Goal: Task Accomplishment & Management: Use online tool/utility

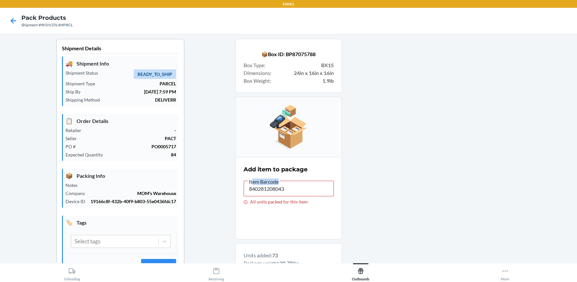
drag, startPoint x: 251, startPoint y: 183, endPoint x: 289, endPoint y: 190, distance: 39.2
click at [289, 190] on label "Item Barcode 840281208043 All units packed for this item" at bounding box center [289, 190] width 90 height 27
drag, startPoint x: 289, startPoint y: 190, endPoint x: 174, endPoint y: 197, distance: 115.0
click at [175, 197] on div "Shipment Details 🚚 Shipment Info Shipment Status READY_TO_SHIP Shipment Type PA…" at bounding box center [288, 232] width 567 height 387
drag, startPoint x: 316, startPoint y: 185, endPoint x: 116, endPoint y: 186, distance: 199.8
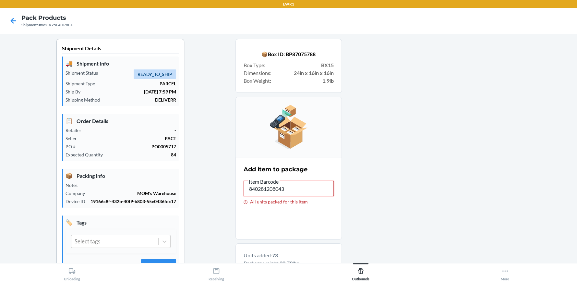
click at [116, 187] on div "Shipment Details 🚚 Shipment Info Shipment Status READY_TO_SHIP Shipment Type PA…" at bounding box center [288, 232] width 567 height 387
drag, startPoint x: 283, startPoint y: 186, endPoint x: 318, endPoint y: 192, distance: 35.1
click at [317, 194] on label "Item Barcode 840281208043 All units packed for this item" at bounding box center [289, 190] width 90 height 27
drag, startPoint x: 316, startPoint y: 190, endPoint x: 195, endPoint y: 191, distance: 121.0
click at [195, 191] on div "Shipment Details 🚚 Shipment Info Shipment Status READY_TO_SHIP Shipment Type PA…" at bounding box center [288, 232] width 567 height 387
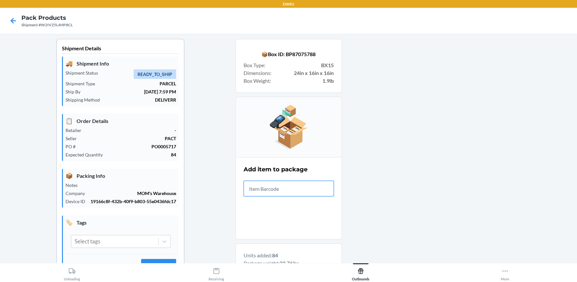
scroll to position [162, 0]
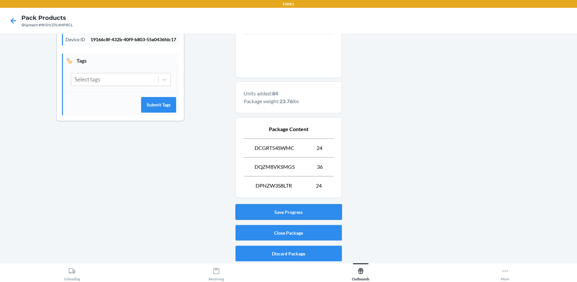
drag, startPoint x: 255, startPoint y: 221, endPoint x: 262, endPoint y: 219, distance: 7.7
click at [259, 220] on div "Save Progress Close Package Discard Package" at bounding box center [288, 232] width 106 height 62
click at [273, 215] on button "Save Progress" at bounding box center [288, 212] width 106 height 16
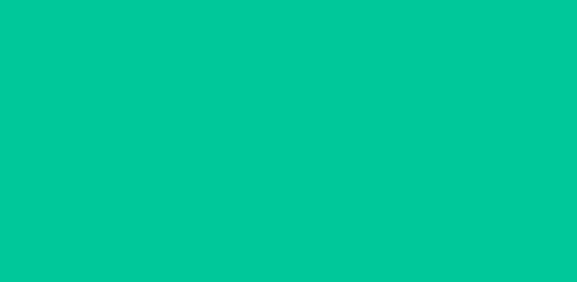
scroll to position [30, 0]
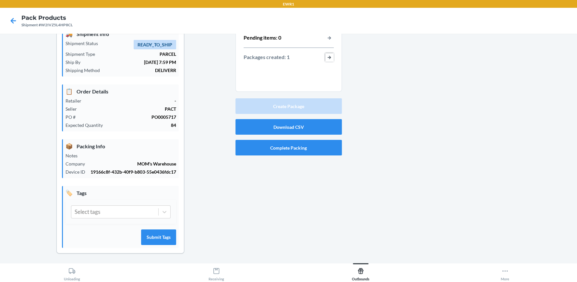
click at [328, 56] on button "button-view-packages-created" at bounding box center [329, 57] width 8 height 8
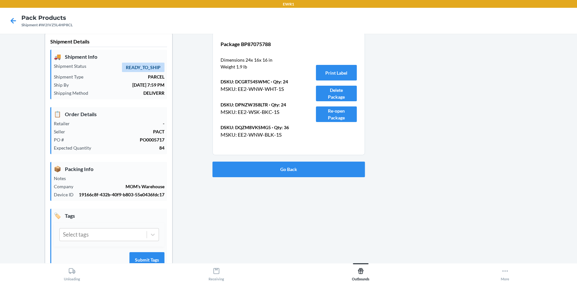
scroll to position [0, 0]
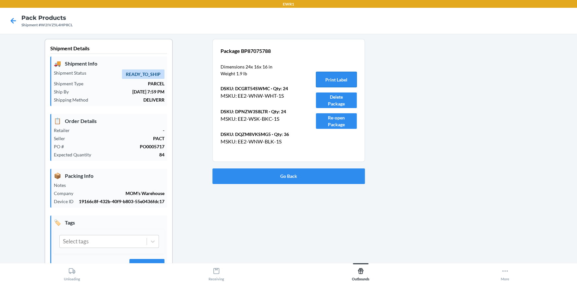
click at [331, 77] on button "Print Label" at bounding box center [336, 80] width 41 height 16
click at [273, 171] on button "Go Back" at bounding box center [288, 176] width 152 height 16
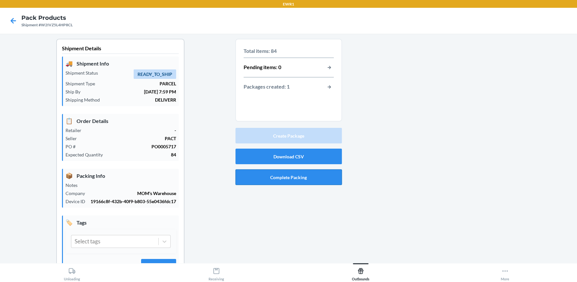
click at [285, 179] on button "Complete Packing" at bounding box center [288, 177] width 106 height 16
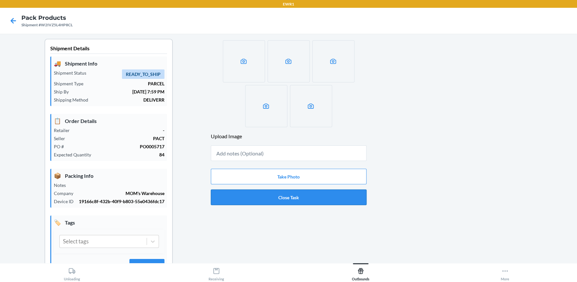
click at [290, 199] on button "Close Task" at bounding box center [289, 197] width 156 height 16
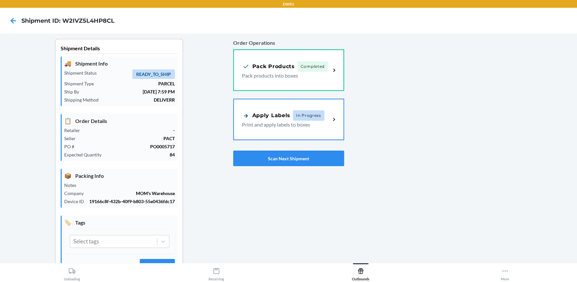
click at [278, 118] on div "Apply Labels" at bounding box center [266, 116] width 48 height 8
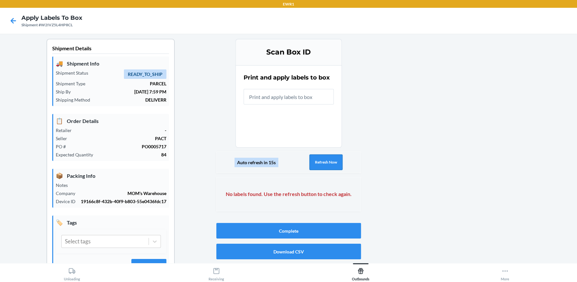
click at [330, 161] on button "Refresh Now" at bounding box center [325, 162] width 33 height 16
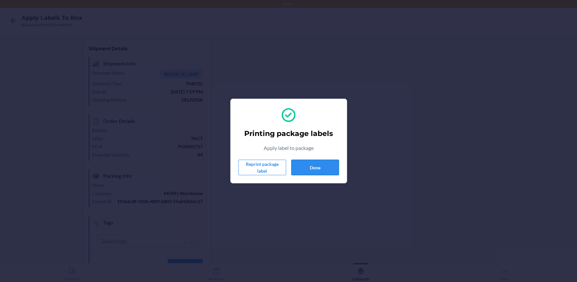
click at [320, 170] on button "Done" at bounding box center [315, 168] width 48 height 16
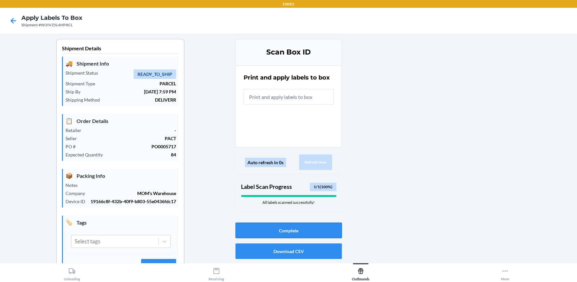
click at [279, 228] on button "Complete" at bounding box center [288, 230] width 106 height 16
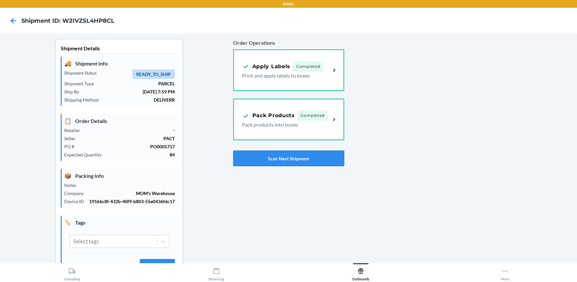
click at [285, 157] on button "Scan Next Shipment" at bounding box center [288, 158] width 111 height 16
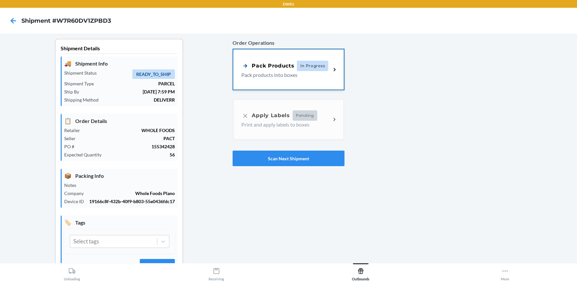
click at [286, 58] on div "Pack Products In Progress Pack products into boxes" at bounding box center [288, 69] width 110 height 40
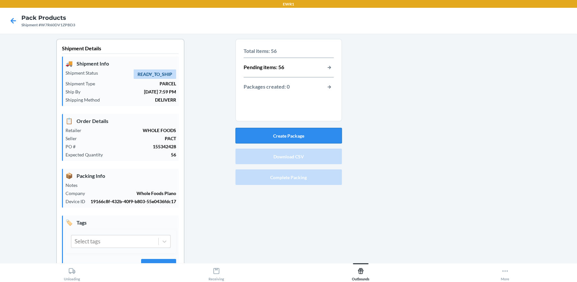
click at [290, 134] on button "Create Package" at bounding box center [288, 136] width 106 height 16
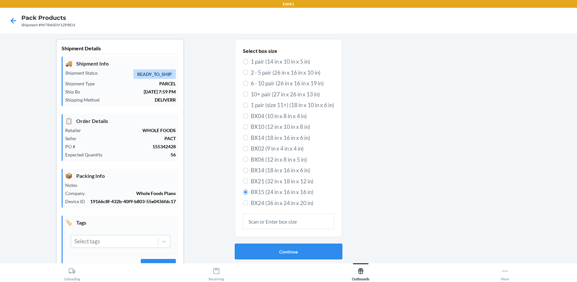
click at [275, 248] on button "Continue" at bounding box center [288, 252] width 107 height 16
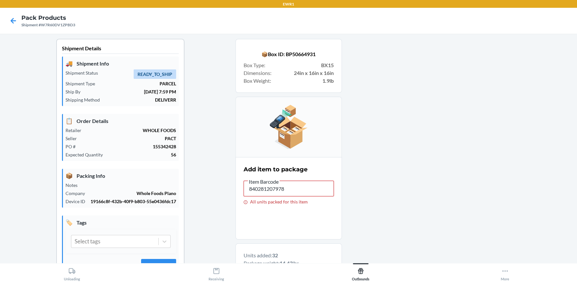
drag, startPoint x: 292, startPoint y: 188, endPoint x: 135, endPoint y: 208, distance: 157.5
drag, startPoint x: 287, startPoint y: 186, endPoint x: 212, endPoint y: 193, distance: 74.9
drag, startPoint x: 292, startPoint y: 189, endPoint x: 208, endPoint y: 195, distance: 84.2
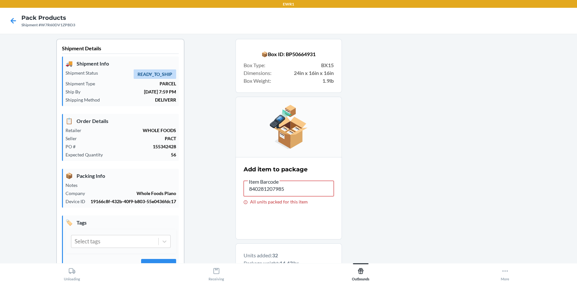
drag, startPoint x: 288, startPoint y: 185, endPoint x: 129, endPoint y: 179, distance: 158.4
drag, startPoint x: 293, startPoint y: 187, endPoint x: 199, endPoint y: 171, distance: 94.4
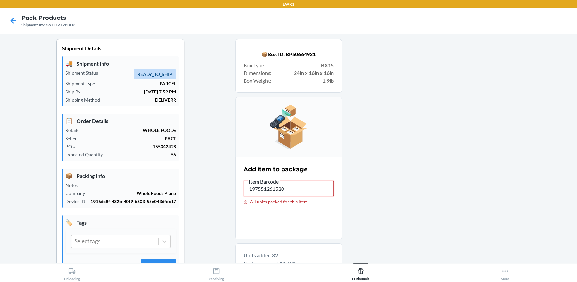
drag, startPoint x: 274, startPoint y: 188, endPoint x: 155, endPoint y: 183, distance: 118.5
drag, startPoint x: 487, startPoint y: 126, endPoint x: 479, endPoint y: 126, distance: 8.8
drag, startPoint x: 285, startPoint y: 190, endPoint x: 184, endPoint y: 184, distance: 101.1
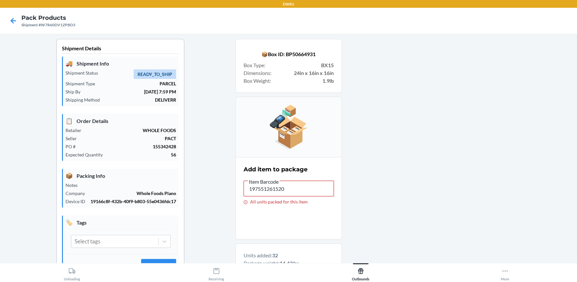
drag, startPoint x: 284, startPoint y: 189, endPoint x: 224, endPoint y: 183, distance: 60.0
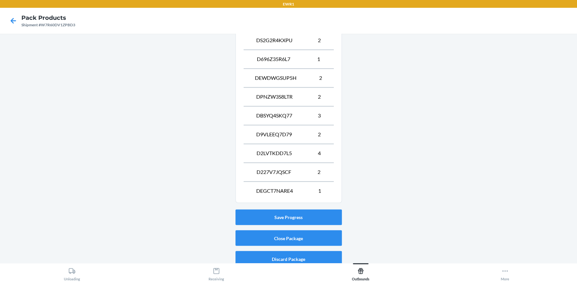
scroll to position [781, 0]
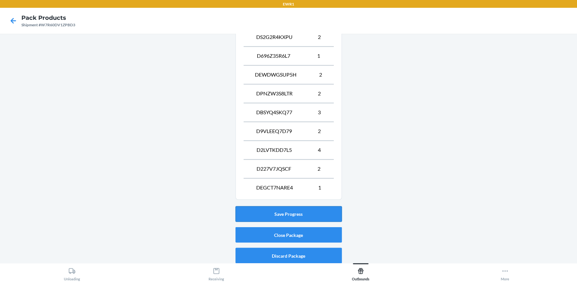
click at [284, 208] on button "Save Progress" at bounding box center [288, 214] width 106 height 16
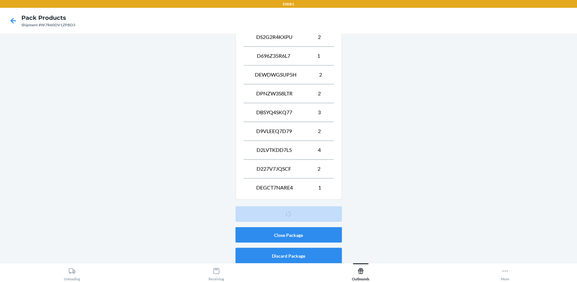
scroll to position [30, 0]
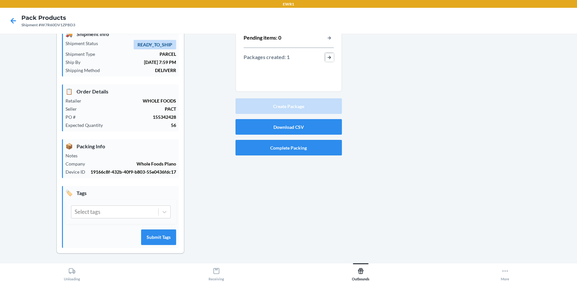
click at [327, 54] on button "button-view-packages-created" at bounding box center [329, 57] width 8 height 8
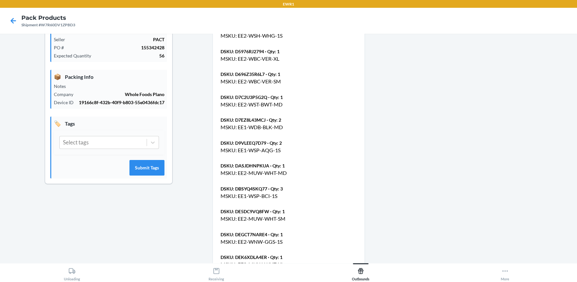
scroll to position [257, 0]
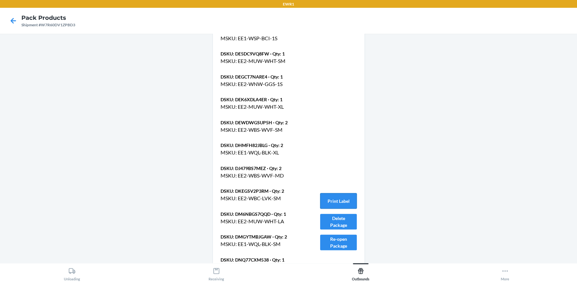
click at [335, 201] on button "Print Label" at bounding box center [338, 201] width 36 height 16
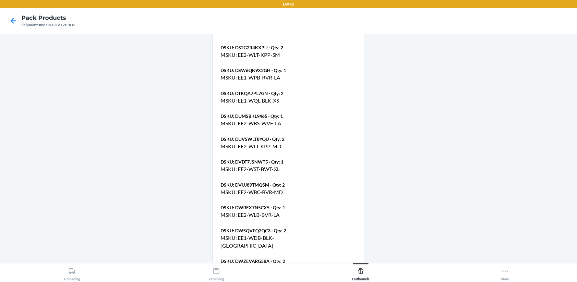
scroll to position [678, 0]
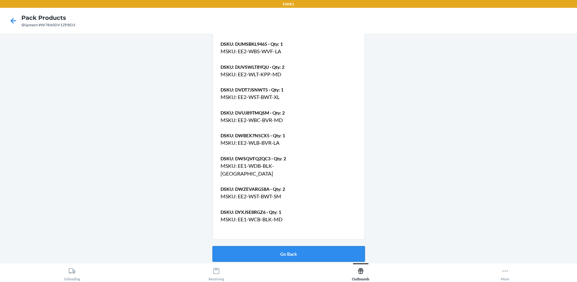
click at [281, 254] on button "Go Back" at bounding box center [288, 254] width 152 height 16
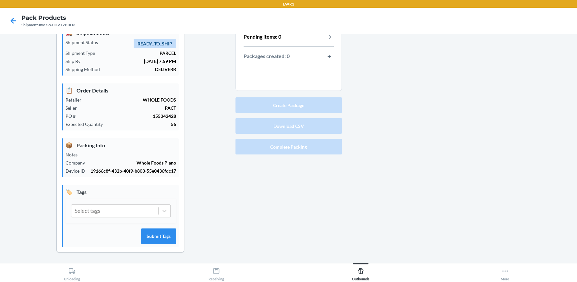
scroll to position [30, 0]
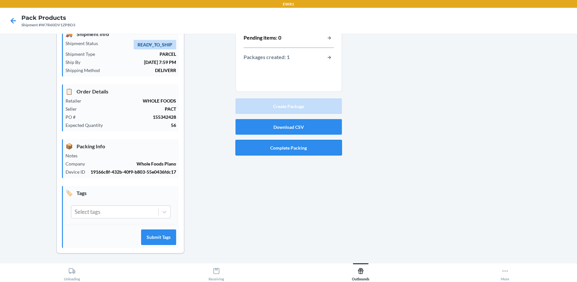
click at [285, 148] on button "Complete Packing" at bounding box center [288, 148] width 106 height 16
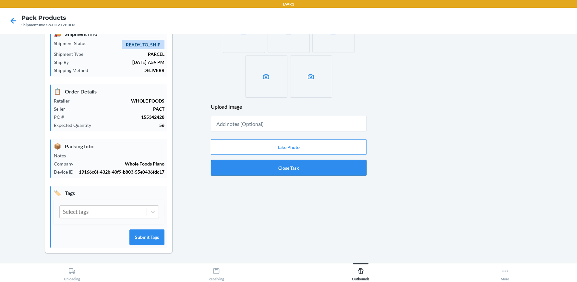
click at [289, 167] on button "Close Task" at bounding box center [289, 168] width 156 height 16
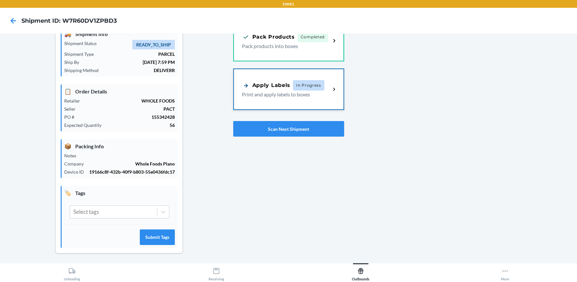
click at [288, 78] on div "Apply Labels In Progress Print and apply labels to boxes" at bounding box center [289, 89] width 110 height 40
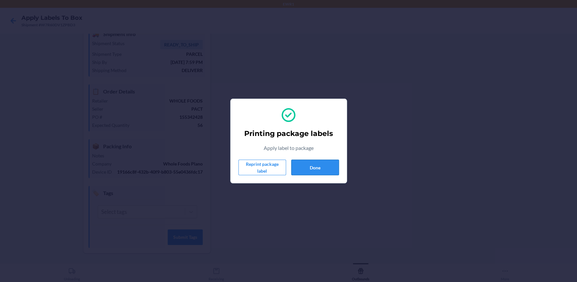
click at [322, 161] on button "Done" at bounding box center [315, 168] width 48 height 16
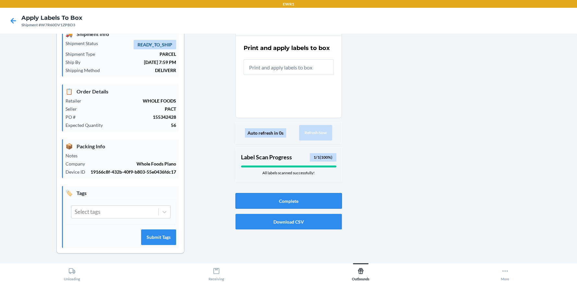
click at [284, 199] on button "Complete" at bounding box center [288, 201] width 106 height 16
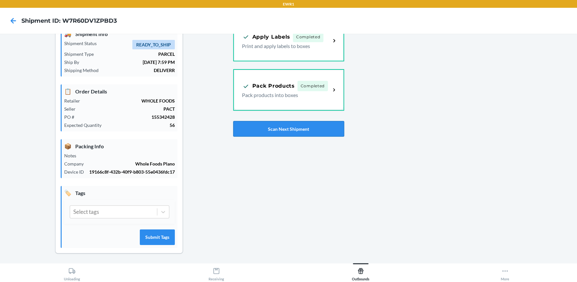
click at [290, 125] on button "Scan Next Shipment" at bounding box center [288, 129] width 111 height 16
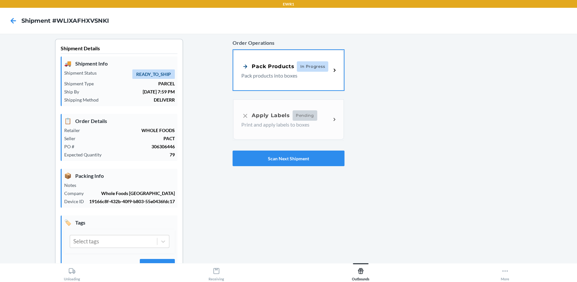
click at [284, 73] on p "Pack products into boxes" at bounding box center [283, 76] width 84 height 8
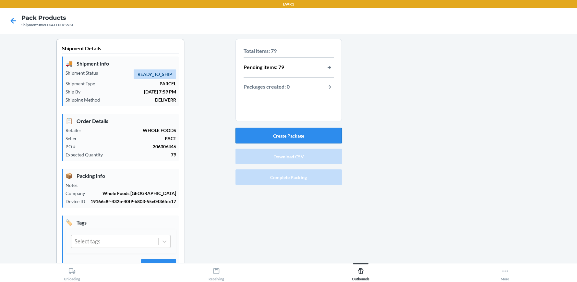
click at [284, 130] on button "Create Package" at bounding box center [288, 136] width 106 height 16
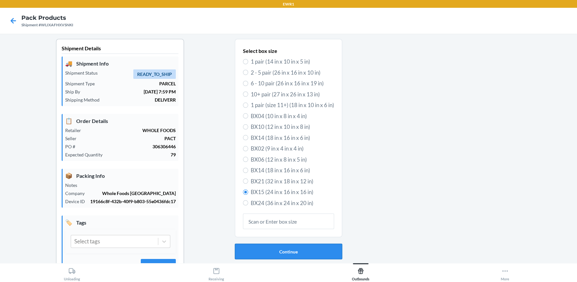
click at [281, 247] on button "Continue" at bounding box center [288, 252] width 107 height 16
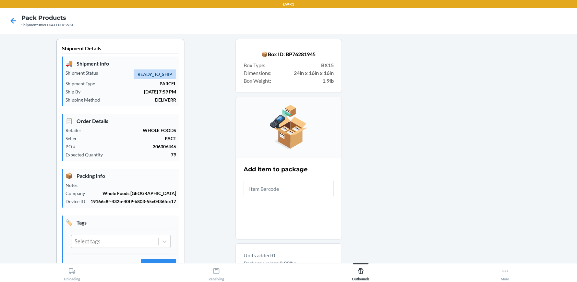
drag, startPoint x: 294, startPoint y: 181, endPoint x: 299, endPoint y: 187, distance: 7.5
click at [297, 185] on input "text" at bounding box center [289, 189] width 90 height 16
drag, startPoint x: 300, startPoint y: 189, endPoint x: 305, endPoint y: 182, distance: 8.6
click at [301, 185] on input "text" at bounding box center [289, 189] width 90 height 16
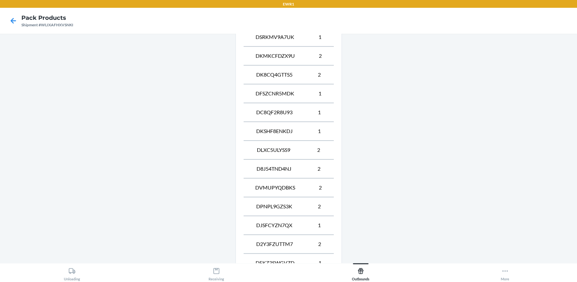
scroll to position [406, 0]
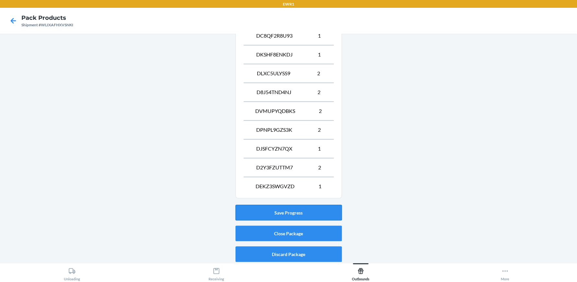
click at [291, 208] on button "Save Progress" at bounding box center [288, 213] width 106 height 16
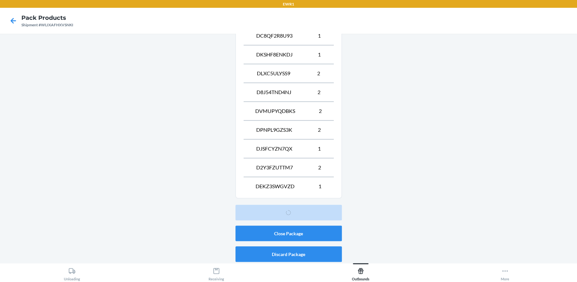
scroll to position [30, 0]
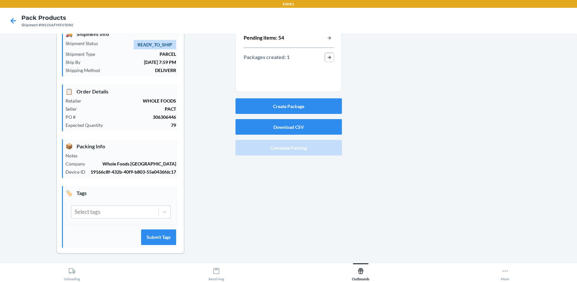
click at [327, 57] on button "button-view-packages-created" at bounding box center [329, 57] width 8 height 8
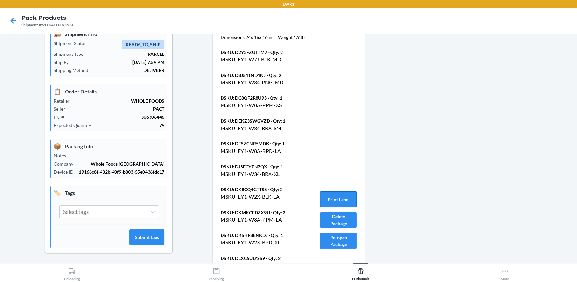
click at [324, 191] on button "Print Label" at bounding box center [338, 199] width 36 height 16
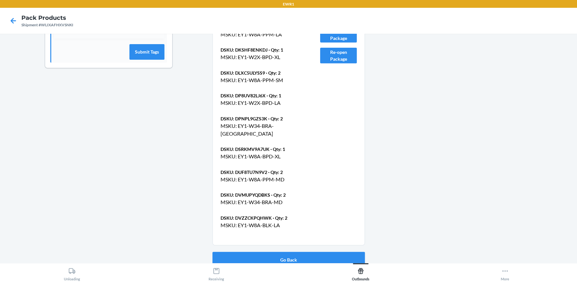
scroll to position [221, 0]
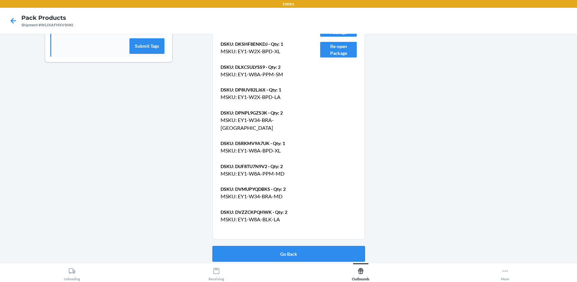
click at [288, 253] on button "Go Back" at bounding box center [288, 254] width 152 height 16
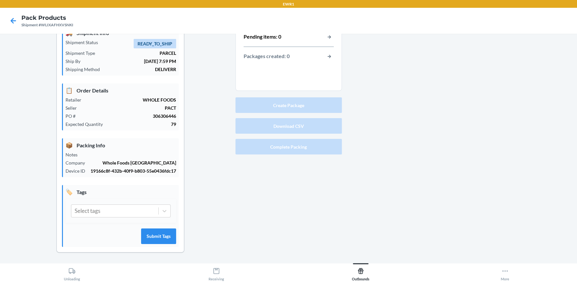
scroll to position [30, 0]
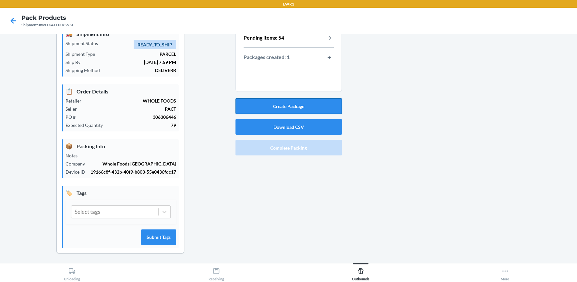
click at [288, 108] on button "Create Package" at bounding box center [288, 106] width 106 height 16
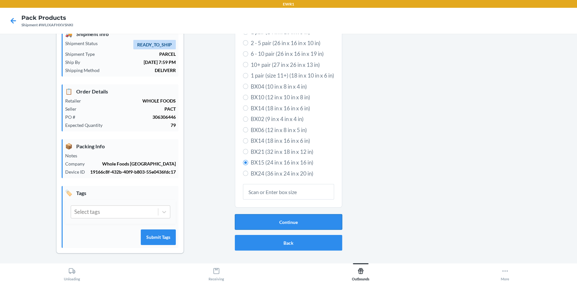
click at [283, 226] on button "Continue" at bounding box center [288, 222] width 107 height 16
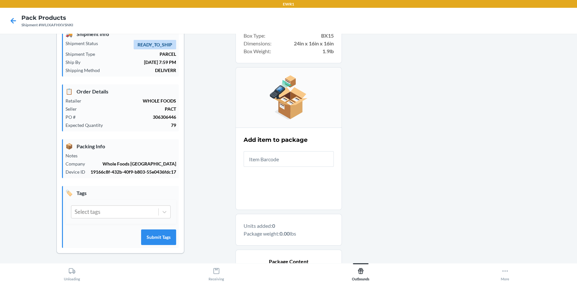
click at [288, 162] on input "text" at bounding box center [289, 159] width 90 height 16
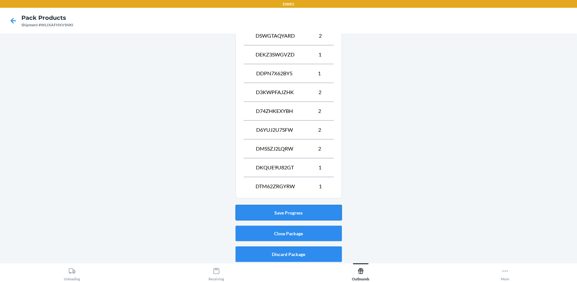
click at [292, 210] on button "Save Progress" at bounding box center [288, 213] width 106 height 16
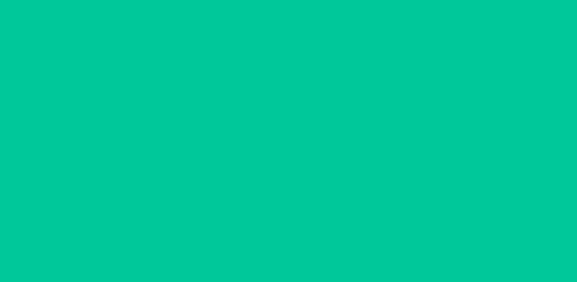
scroll to position [30, 0]
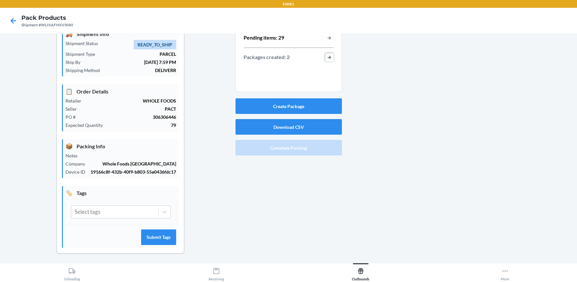
click at [327, 57] on button "button-view-packages-created" at bounding box center [329, 57] width 8 height 8
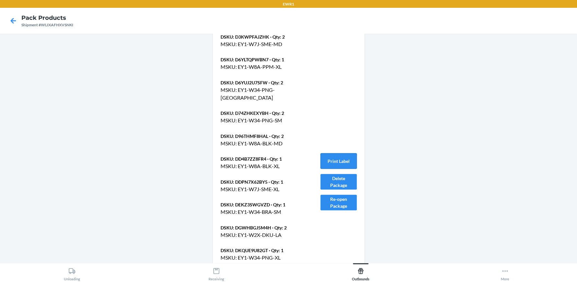
click at [342, 159] on button "Print Label" at bounding box center [338, 161] width 36 height 16
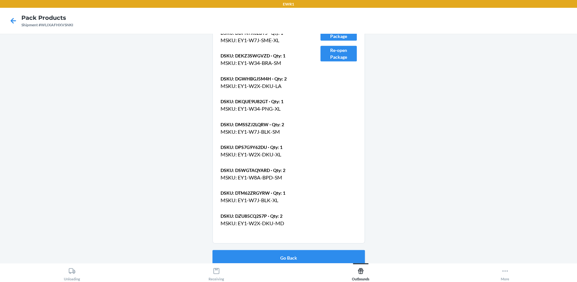
scroll to position [635, 0]
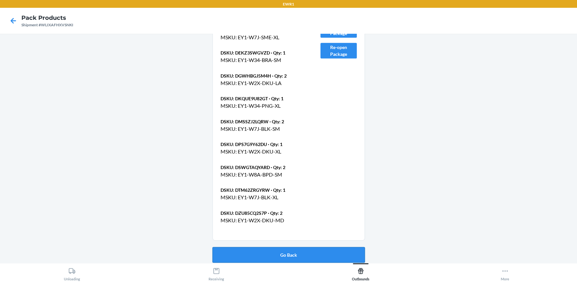
click at [292, 253] on button "Go Back" at bounding box center [288, 255] width 152 height 16
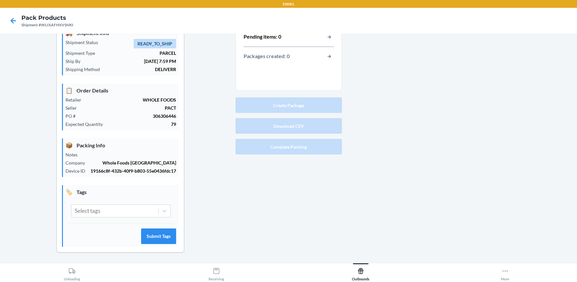
scroll to position [30, 0]
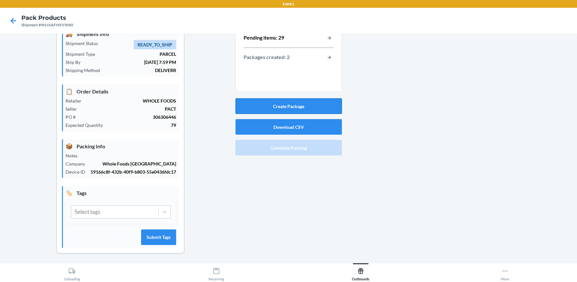
click at [290, 102] on button "Create Package" at bounding box center [288, 106] width 106 height 16
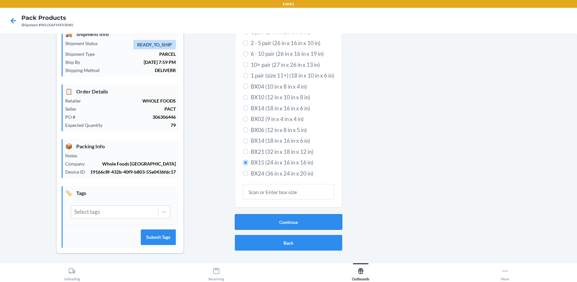
click at [287, 219] on button "Continue" at bounding box center [288, 222] width 107 height 16
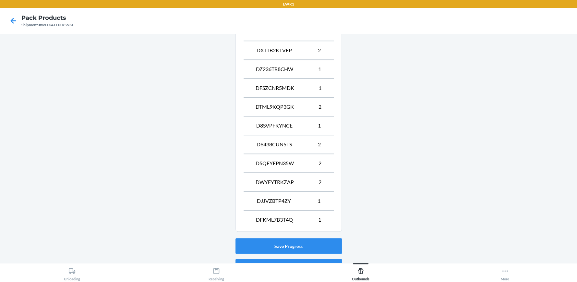
scroll to position [443, 0]
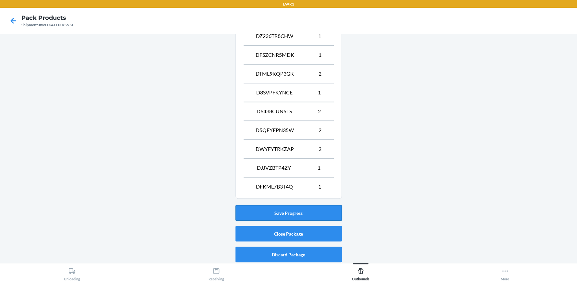
click at [280, 205] on button "Save Progress" at bounding box center [288, 213] width 106 height 16
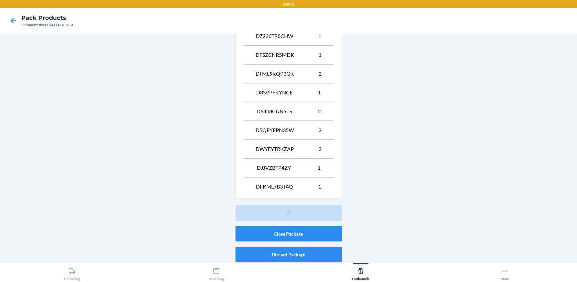
scroll to position [30, 0]
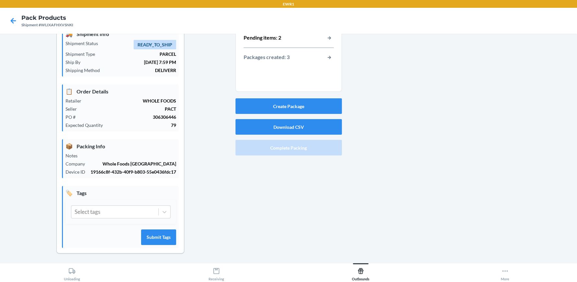
click at [322, 35] on div "Pending items: 2" at bounding box center [289, 38] width 90 height 8
click at [328, 38] on button "button-view-pending-items" at bounding box center [329, 38] width 8 height 8
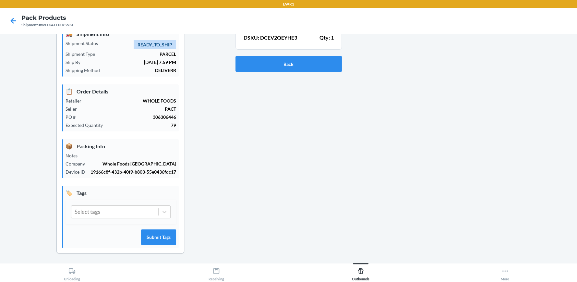
scroll to position [0, 0]
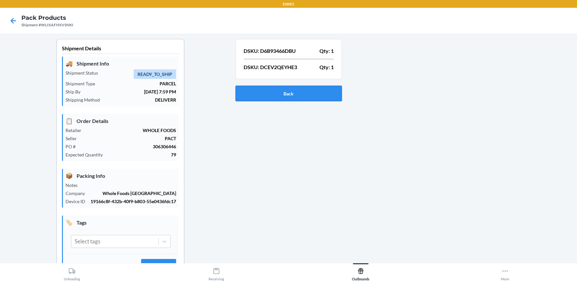
click at [304, 97] on button "Back" at bounding box center [288, 94] width 106 height 16
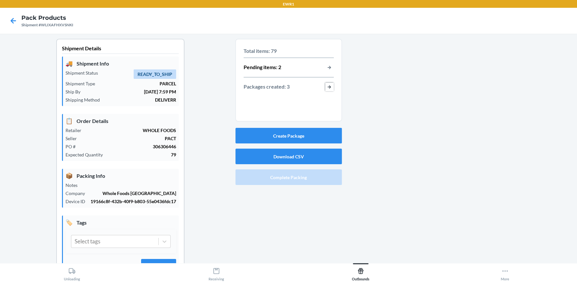
click at [328, 85] on button "button-view-packages-created" at bounding box center [329, 87] width 8 height 8
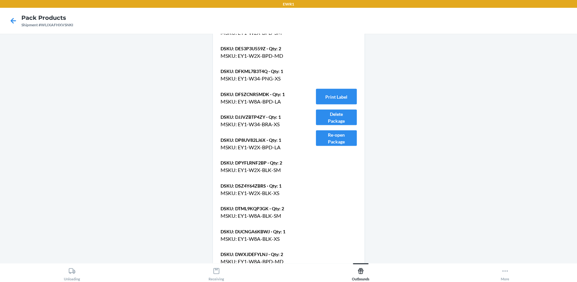
scroll to position [939, 0]
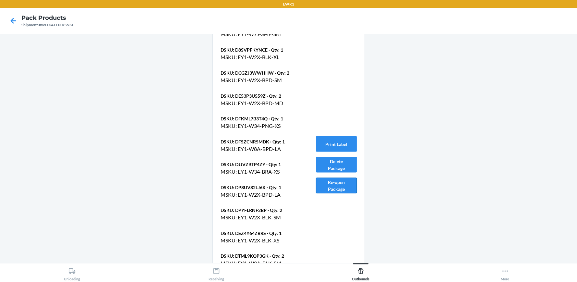
click at [336, 185] on button "Re-open Package" at bounding box center [336, 185] width 41 height 16
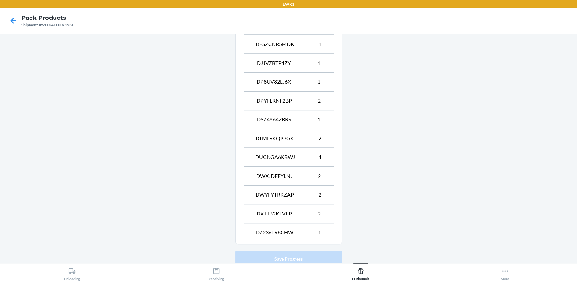
scroll to position [443, 0]
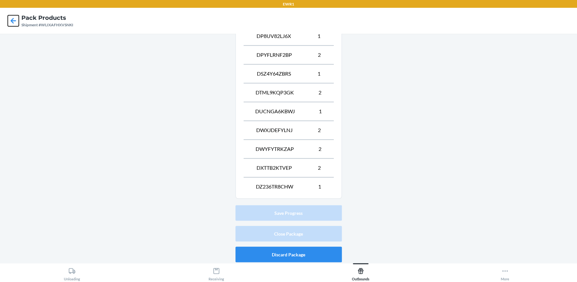
click at [16, 20] on icon at bounding box center [13, 20] width 11 height 11
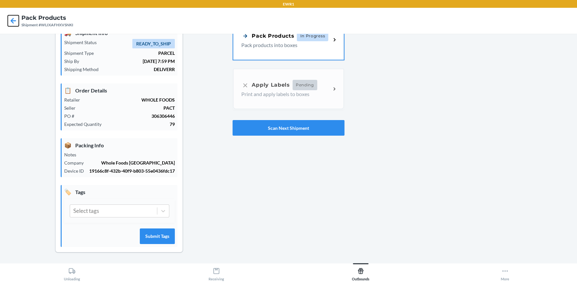
scroll to position [30, 0]
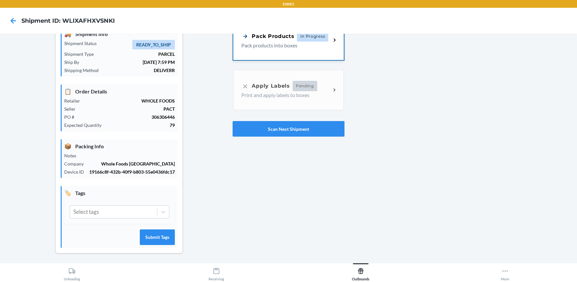
click at [297, 43] on p "Pack products into boxes" at bounding box center [283, 46] width 84 height 8
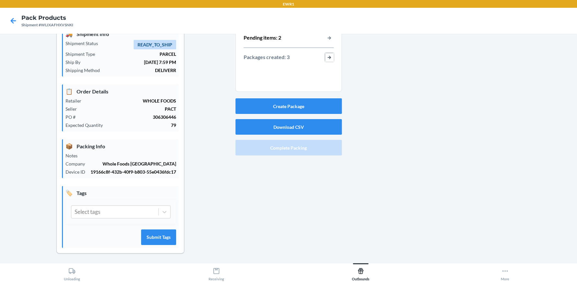
click at [326, 57] on button "button-view-packages-created" at bounding box center [329, 57] width 8 height 8
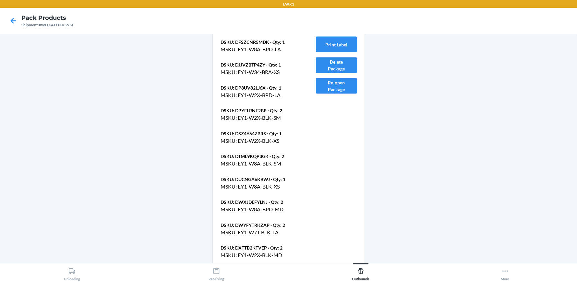
scroll to position [1095, 0]
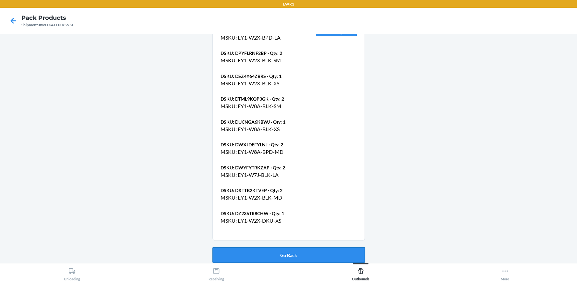
click at [289, 249] on button "Go Back" at bounding box center [288, 255] width 152 height 16
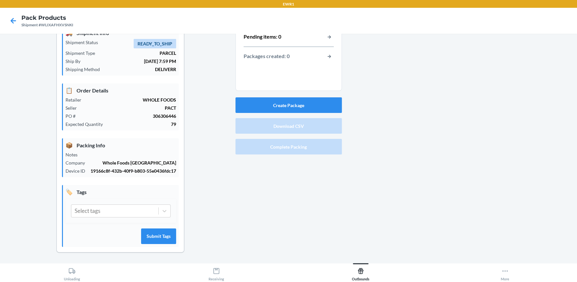
scroll to position [30, 0]
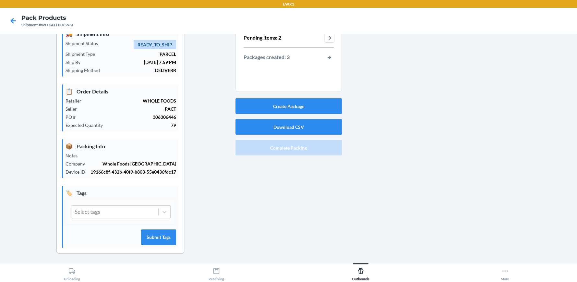
click at [326, 38] on button "button-view-pending-items" at bounding box center [329, 38] width 8 height 8
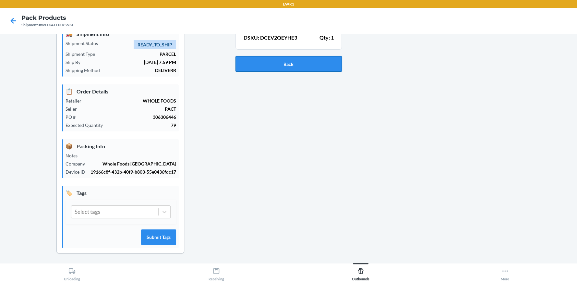
click at [296, 65] on button "Back" at bounding box center [288, 64] width 106 height 16
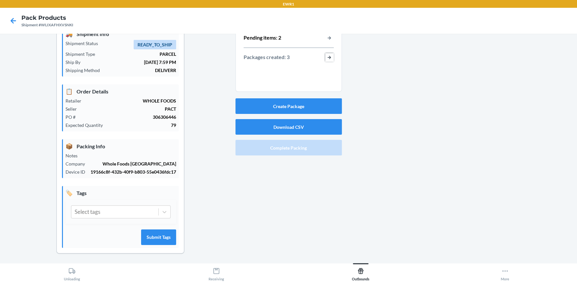
click at [328, 55] on button "button-view-packages-created" at bounding box center [329, 57] width 8 height 8
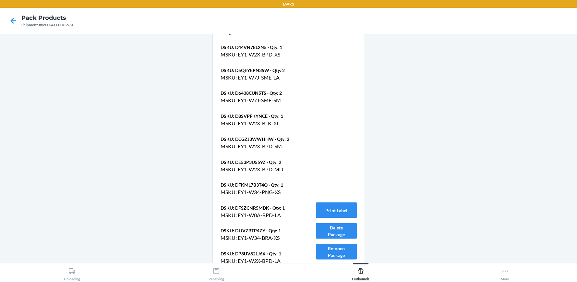
scroll to position [970, 0]
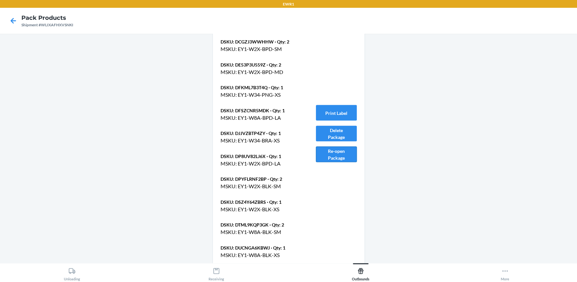
click at [339, 154] on button "Re-open Package" at bounding box center [336, 154] width 41 height 16
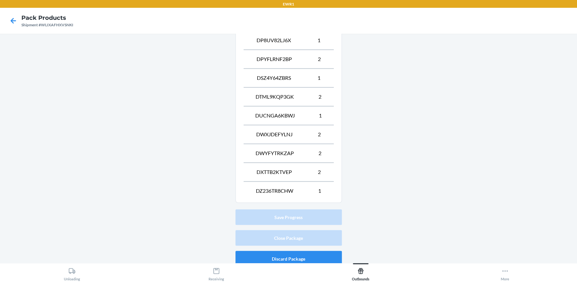
scroll to position [443, 0]
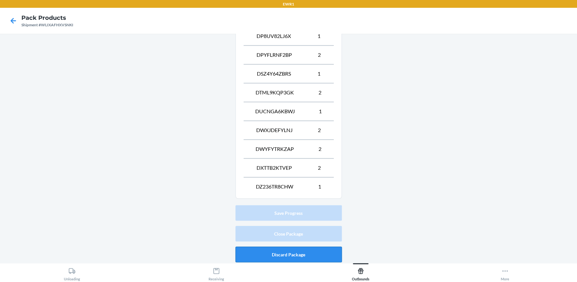
click at [297, 255] on button "Discard Package" at bounding box center [288, 254] width 106 height 16
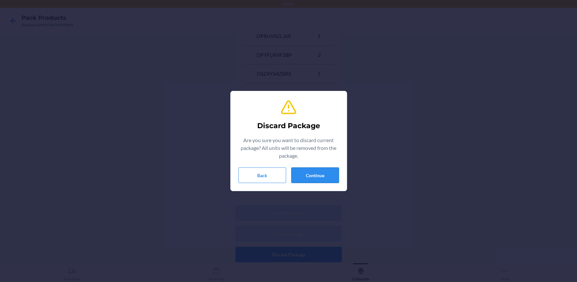
click at [294, 168] on button "Continue" at bounding box center [315, 175] width 48 height 16
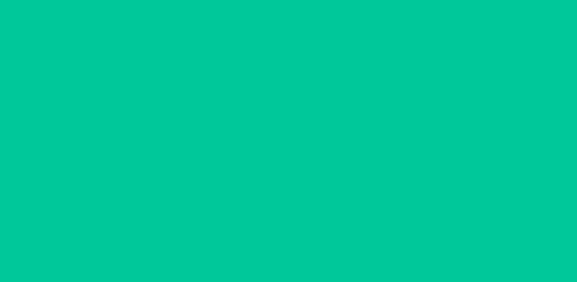
scroll to position [30, 0]
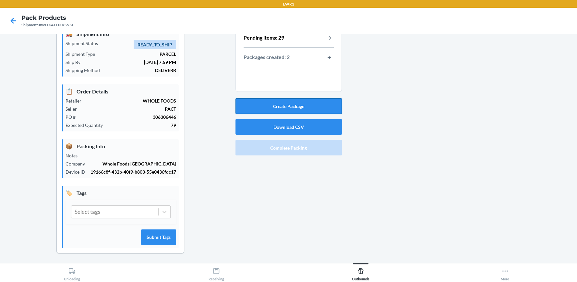
click at [304, 106] on button "Create Package" at bounding box center [288, 106] width 106 height 16
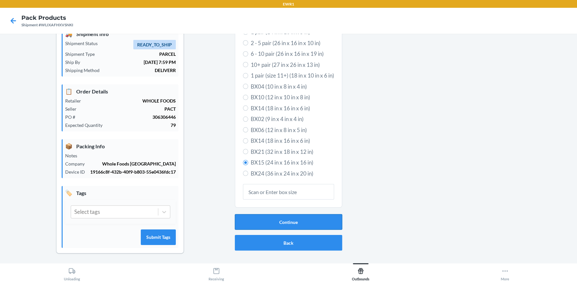
click at [284, 220] on button "Continue" at bounding box center [288, 222] width 107 height 16
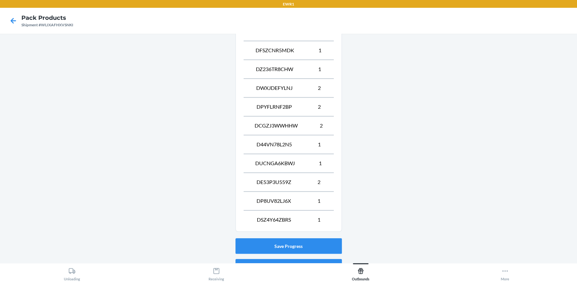
scroll to position [443, 0]
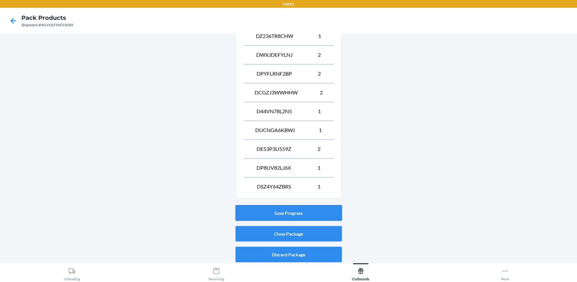
click at [288, 213] on button "Save Progress" at bounding box center [288, 213] width 106 height 16
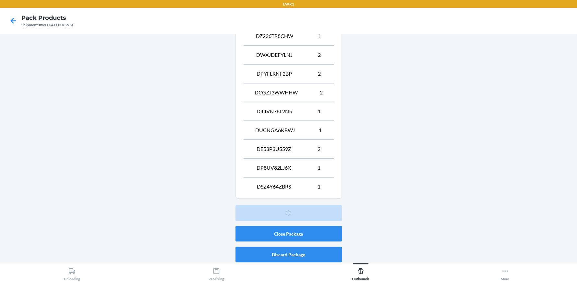
scroll to position [30, 0]
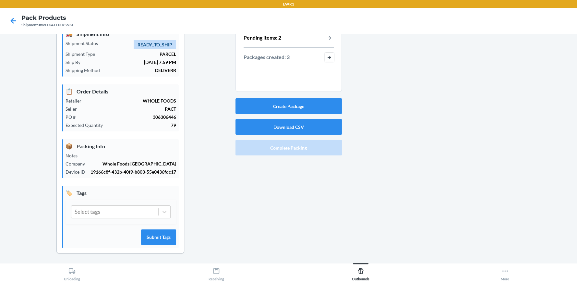
click at [327, 58] on button "button-view-packages-created" at bounding box center [329, 57] width 8 height 8
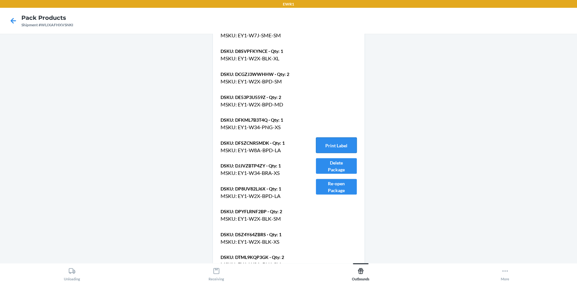
click at [344, 143] on button "Print Label" at bounding box center [336, 145] width 41 height 16
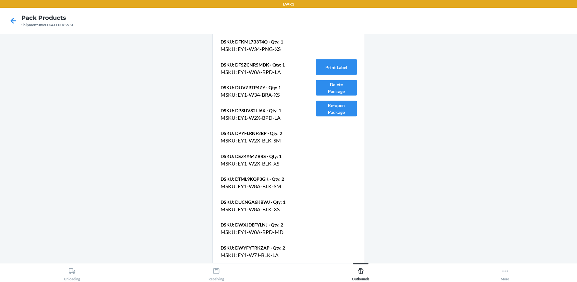
scroll to position [1095, 0]
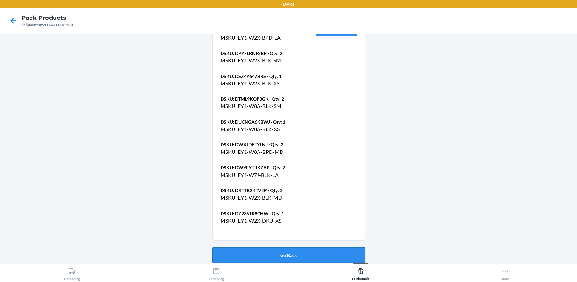
click at [276, 255] on button "Go Back" at bounding box center [288, 255] width 152 height 16
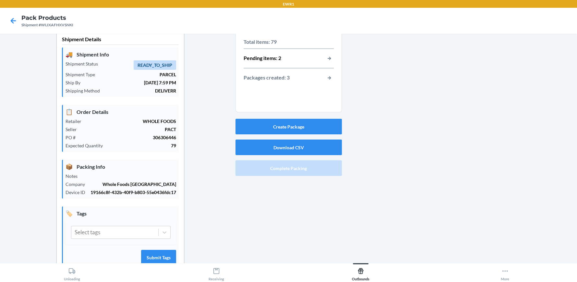
scroll to position [0, 0]
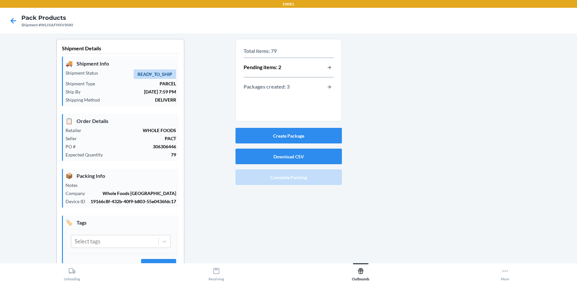
click at [443, 137] on div at bounding box center [457, 166] width 230 height 254
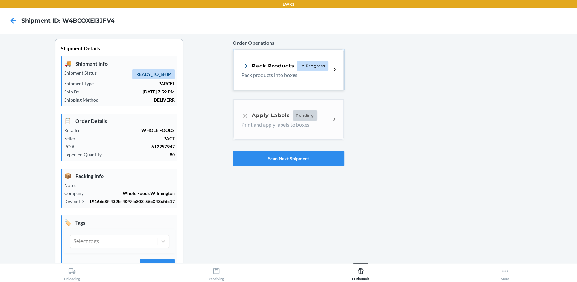
click at [282, 66] on div "Pack Products" at bounding box center [267, 66] width 53 height 8
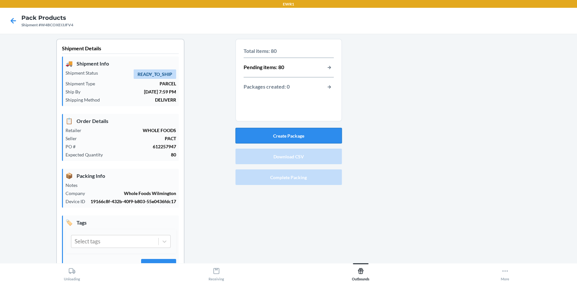
click at [294, 132] on button "Create Package" at bounding box center [288, 136] width 106 height 16
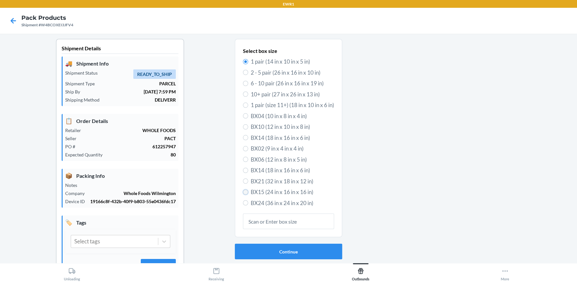
click at [243, 193] on input "BX15 (24 in x 16 in x 16 in)" at bounding box center [245, 191] width 5 height 5
radio input "true"
radio input "false"
click at [283, 250] on button "Continue" at bounding box center [288, 252] width 107 height 16
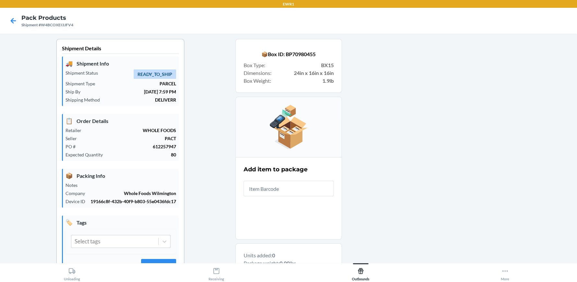
click at [271, 195] on input "text" at bounding box center [289, 189] width 90 height 16
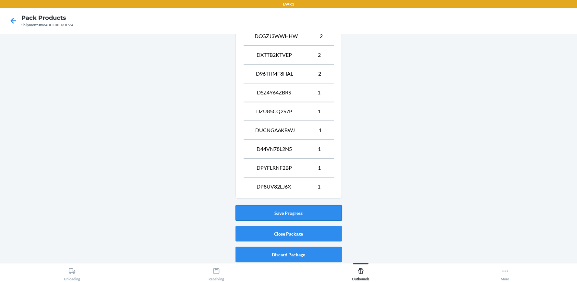
click at [292, 212] on button "Save Progress" at bounding box center [288, 213] width 106 height 16
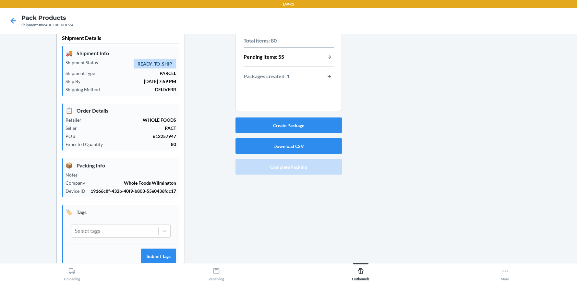
scroll to position [0, 0]
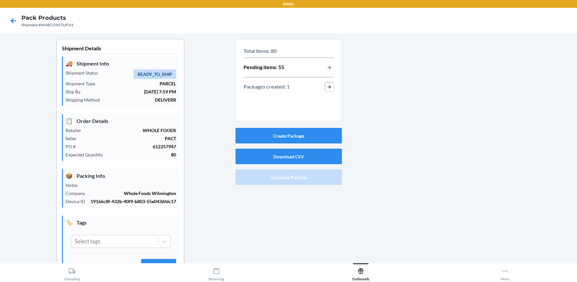
click at [327, 87] on button "button-view-packages-created" at bounding box center [329, 87] width 8 height 8
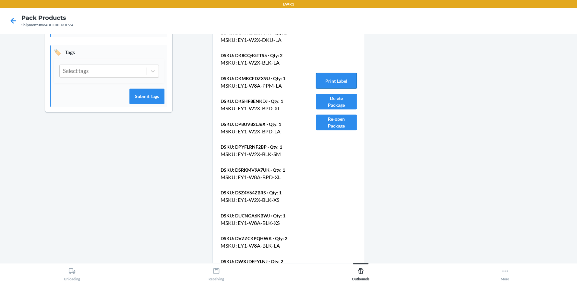
click at [339, 78] on button "Print Label" at bounding box center [336, 81] width 41 height 16
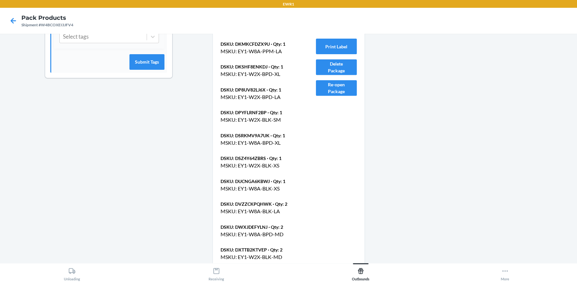
scroll to position [266, 0]
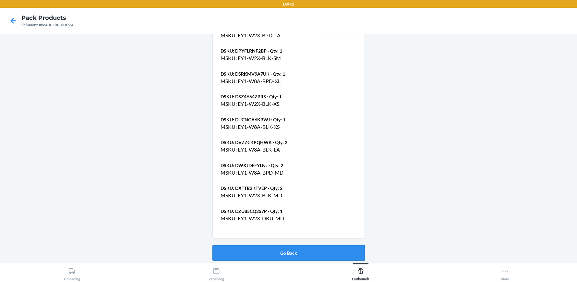
click at [295, 250] on button "Go Back" at bounding box center [288, 253] width 152 height 16
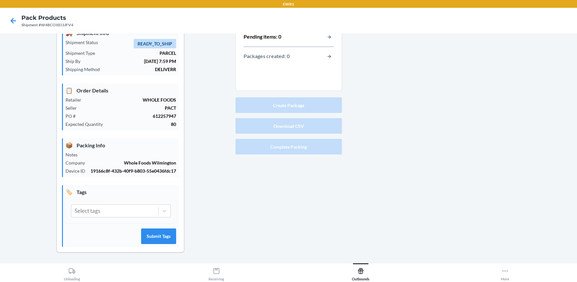
scroll to position [30, 0]
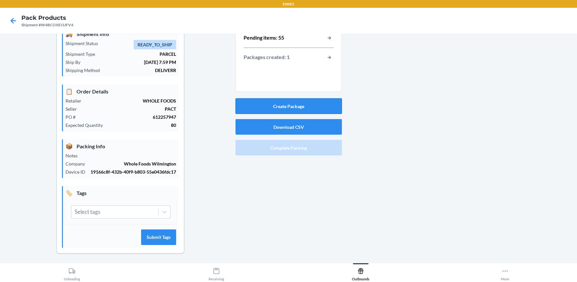
click at [289, 104] on button "Create Package" at bounding box center [288, 106] width 106 height 16
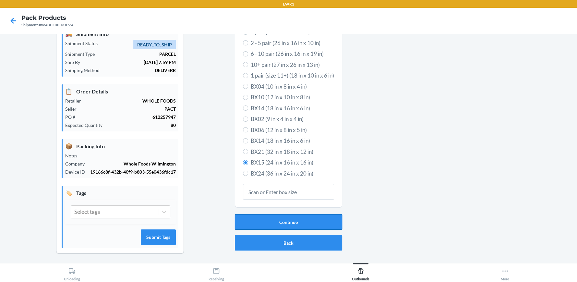
click at [278, 222] on button "Continue" at bounding box center [288, 222] width 107 height 16
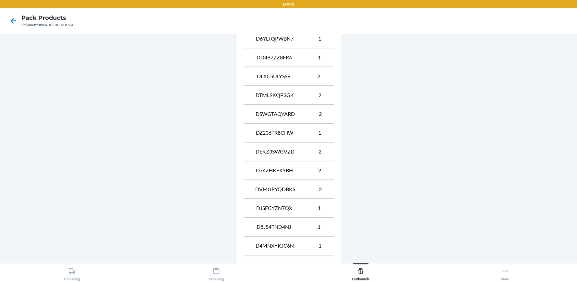
scroll to position [443, 0]
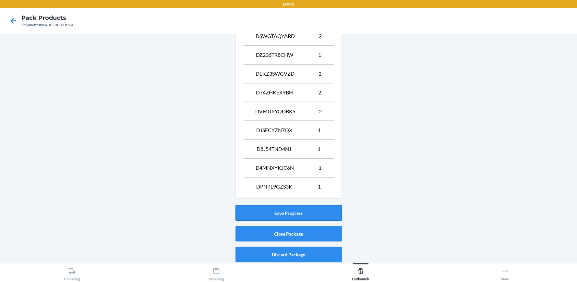
click at [300, 209] on button "Save Progress" at bounding box center [288, 213] width 106 height 16
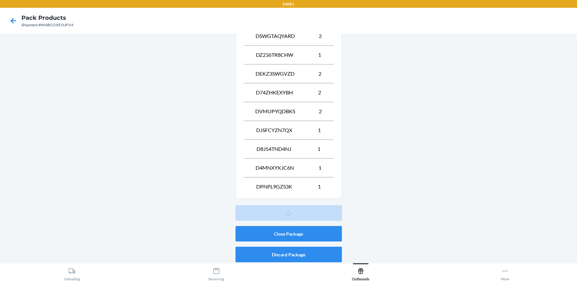
scroll to position [30, 0]
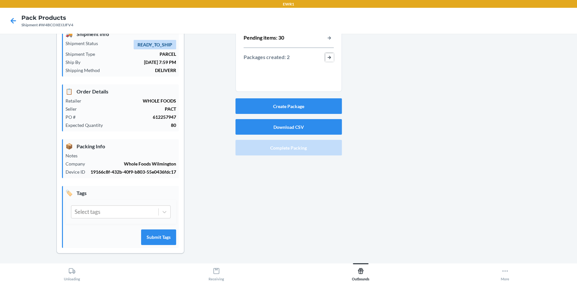
click at [327, 57] on button "button-view-packages-created" at bounding box center [329, 57] width 8 height 8
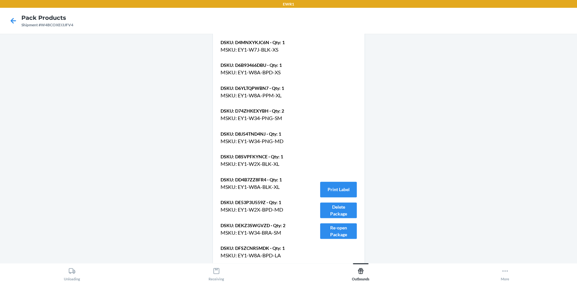
scroll to position [531, 0]
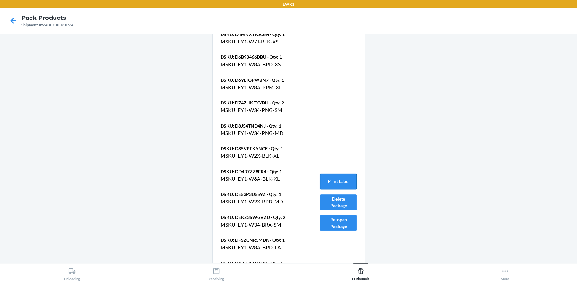
click at [332, 181] on button "Print Label" at bounding box center [338, 181] width 36 height 16
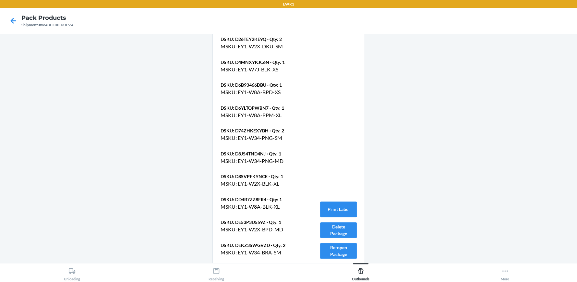
scroll to position [726, 0]
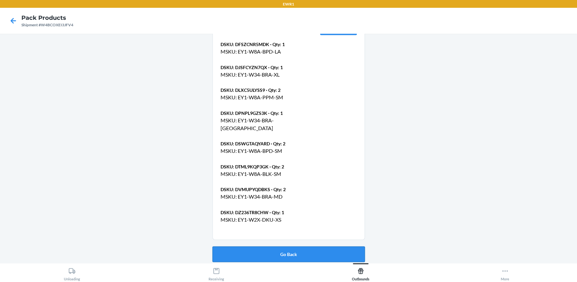
click at [285, 256] on button "Go Back" at bounding box center [288, 254] width 152 height 16
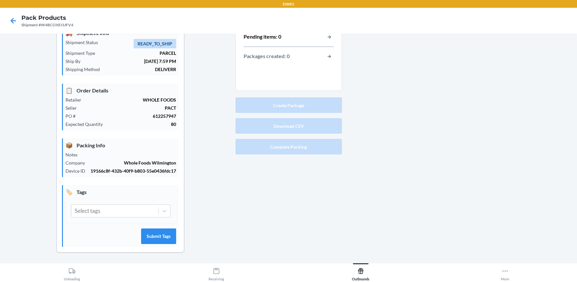
scroll to position [30, 0]
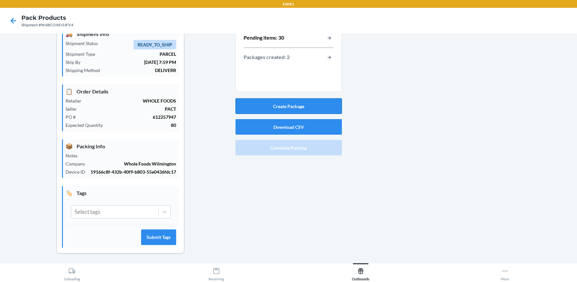
click at [288, 108] on button "Create Package" at bounding box center [288, 106] width 106 height 16
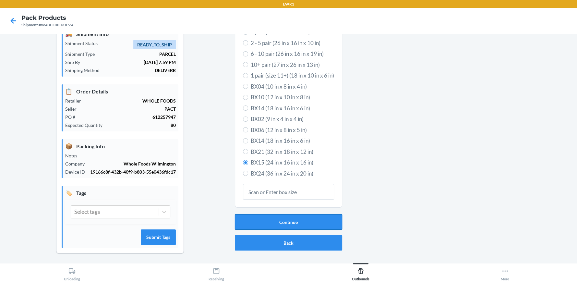
click at [290, 219] on button "Continue" at bounding box center [288, 222] width 107 height 16
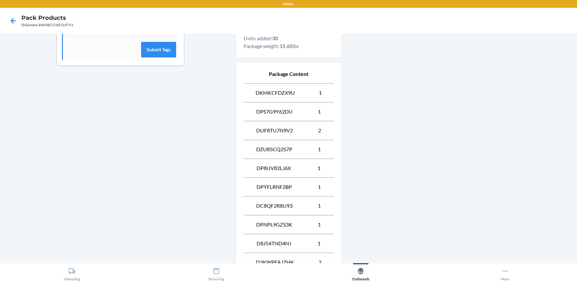
scroll to position [518, 0]
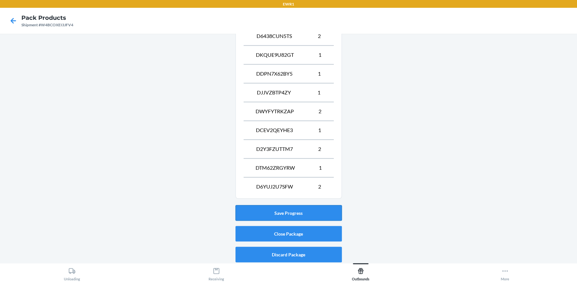
drag, startPoint x: 290, startPoint y: 211, endPoint x: 282, endPoint y: 203, distance: 11.0
click at [288, 209] on button "Save Progress" at bounding box center [288, 213] width 106 height 16
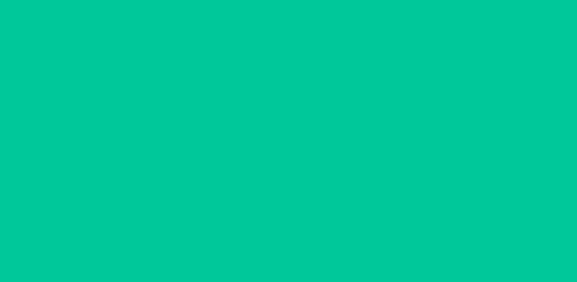
scroll to position [30, 0]
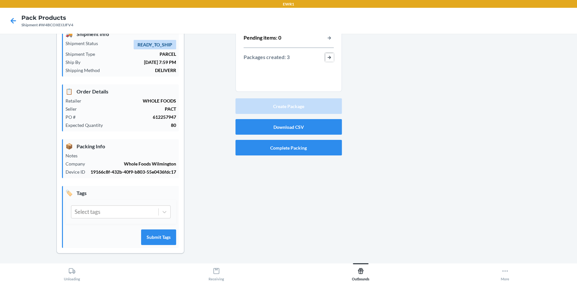
click at [327, 55] on button "button-view-packages-created" at bounding box center [329, 57] width 8 height 8
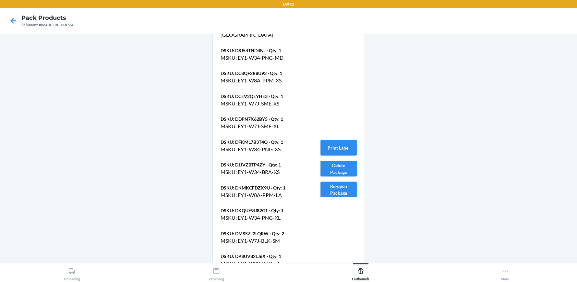
scroll to position [1278, 0]
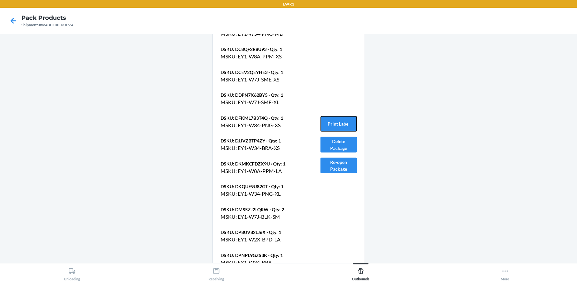
click at [338, 116] on button "Print Label" at bounding box center [338, 124] width 36 height 16
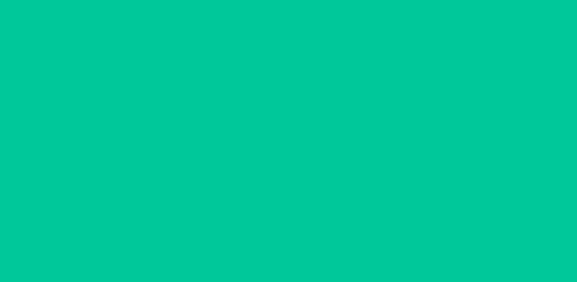
scroll to position [1099, 0]
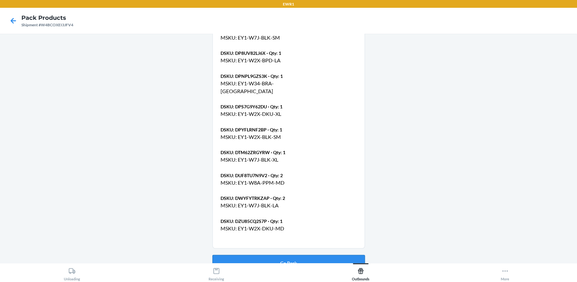
click at [325, 255] on button "Go Back" at bounding box center [288, 263] width 152 height 16
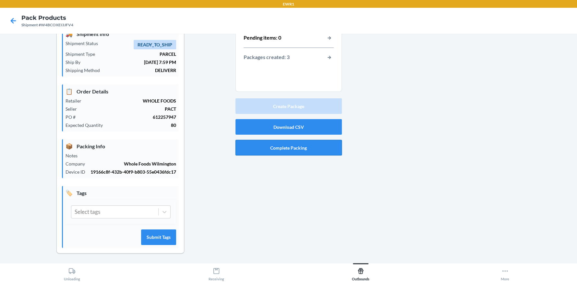
click at [292, 149] on button "Complete Packing" at bounding box center [288, 148] width 106 height 16
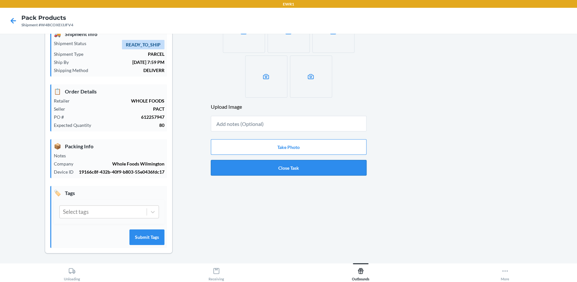
click at [295, 171] on button "Close Task" at bounding box center [289, 168] width 156 height 16
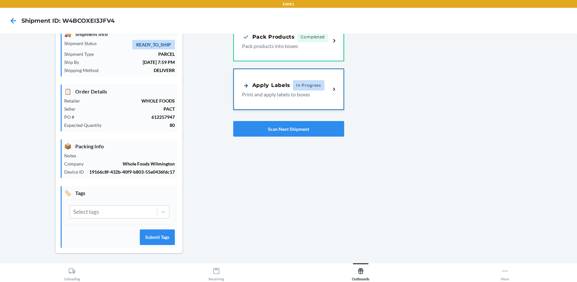
click at [304, 90] on p "Print and apply labels to boxes" at bounding box center [284, 94] width 84 height 8
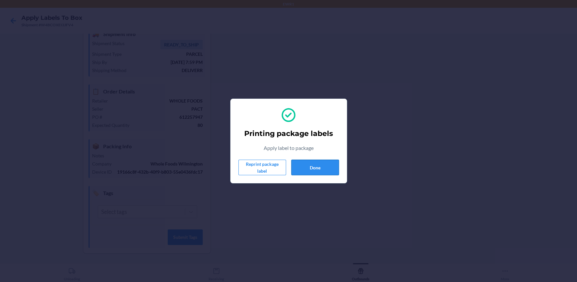
click at [325, 160] on button "Done" at bounding box center [315, 168] width 48 height 16
click at [315, 167] on button "Done" at bounding box center [315, 168] width 48 height 16
click at [315, 168] on button "Done" at bounding box center [315, 168] width 48 height 16
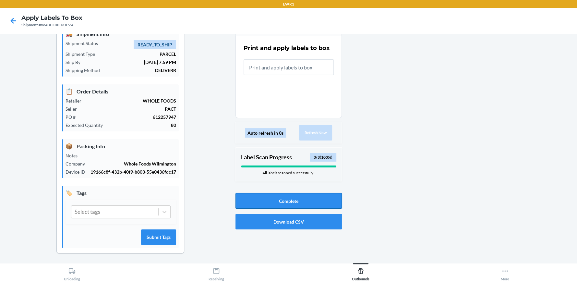
click at [296, 197] on button "Complete" at bounding box center [288, 201] width 106 height 16
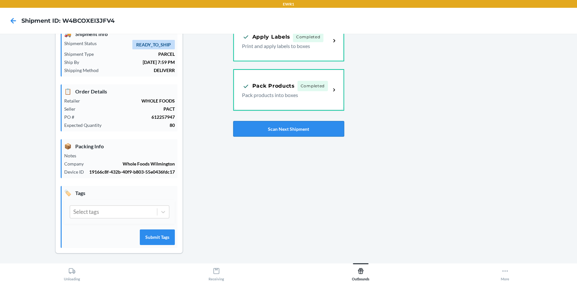
drag, startPoint x: 283, startPoint y: 136, endPoint x: 283, endPoint y: 126, distance: 9.8
click at [282, 131] on div "Order Operations Apply Labels Completed Print and apply labels to boxes Pack Pr…" at bounding box center [288, 73] width 111 height 132
click at [284, 125] on button "Scan Next Shipment" at bounding box center [288, 129] width 111 height 16
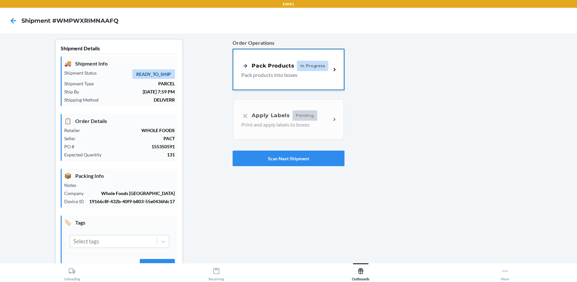
click at [286, 66] on div "Pack Products" at bounding box center [267, 66] width 53 height 8
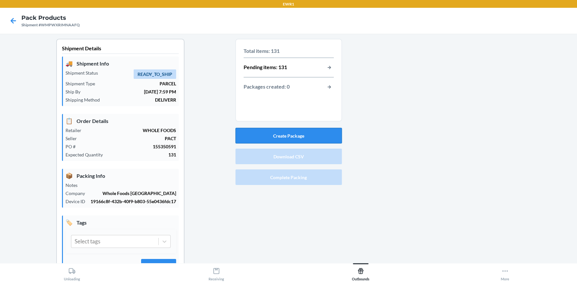
click at [287, 135] on button "Create Package" at bounding box center [288, 136] width 106 height 16
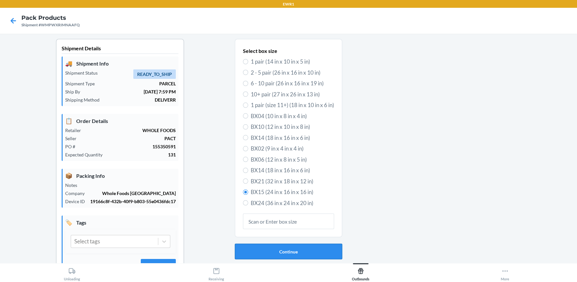
click at [312, 252] on button "Continue" at bounding box center [288, 252] width 107 height 16
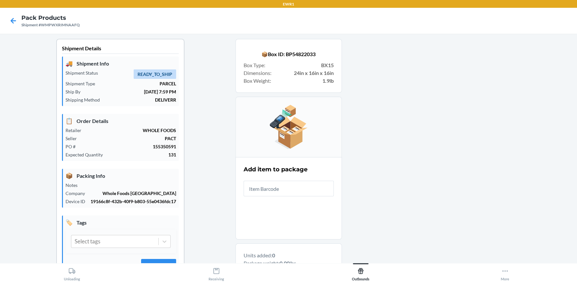
click at [284, 189] on input "text" at bounding box center [289, 189] width 90 height 16
drag, startPoint x: 283, startPoint y: 189, endPoint x: 291, endPoint y: 194, distance: 9.0
click at [291, 194] on input "text" at bounding box center [289, 189] width 90 height 16
click at [413, 83] on div at bounding box center [457, 232] width 230 height 387
drag, startPoint x: 276, startPoint y: 190, endPoint x: 232, endPoint y: 210, distance: 48.3
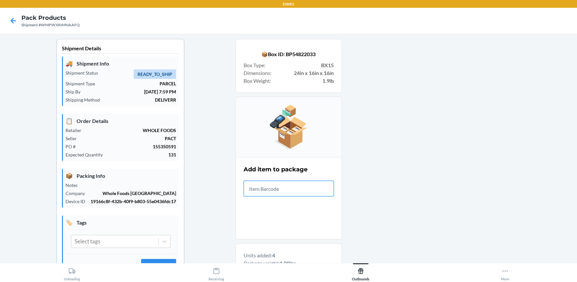
click at [232, 210] on div "Shipment Details 🚚 Shipment Info Shipment Status READY_TO_SHIP Shipment Type PA…" at bounding box center [288, 232] width 567 height 387
drag, startPoint x: 372, startPoint y: 280, endPoint x: 400, endPoint y: 63, distance: 218.1
click at [400, 63] on div at bounding box center [457, 260] width 230 height 443
drag, startPoint x: 287, startPoint y: 192, endPoint x: 156, endPoint y: 189, distance: 130.7
click at [156, 189] on div "Shipment Details 🚚 Shipment Info Shipment Status READY_TO_SHIP Shipment Type PA…" at bounding box center [288, 260] width 567 height 443
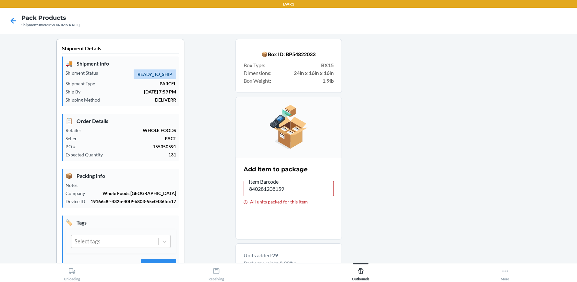
type input "840281208111"
drag, startPoint x: 299, startPoint y: 189, endPoint x: 215, endPoint y: 191, distance: 83.7
click at [215, 191] on div "Shipment Details 🚚 Shipment Info Shipment Status READY_TO_SHIP Shipment Type PA…" at bounding box center [288, 260] width 567 height 443
type input "840281208036"
drag, startPoint x: 314, startPoint y: 183, endPoint x: 80, endPoint y: 181, distance: 234.5
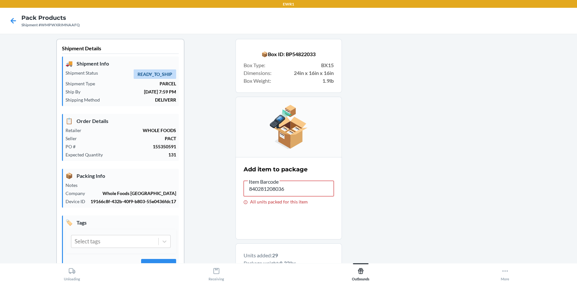
click at [80, 181] on div "Shipment Details 🚚 Shipment Info Shipment Status READY_TO_SHIP Shipment Type PA…" at bounding box center [288, 260] width 567 height 443
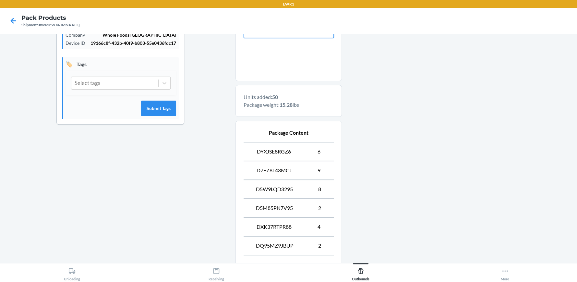
scroll to position [275, 0]
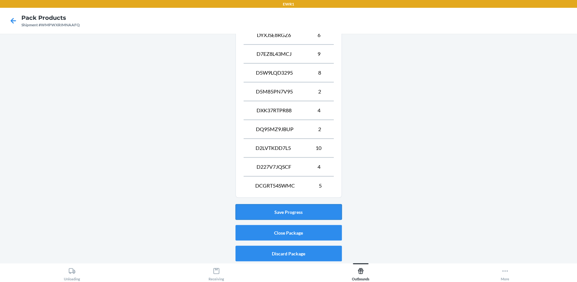
click at [286, 213] on button "Save Progress" at bounding box center [288, 212] width 106 height 16
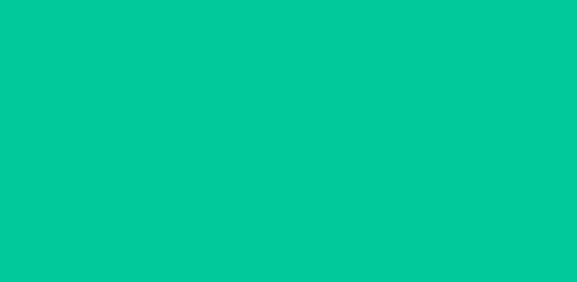
scroll to position [30, 0]
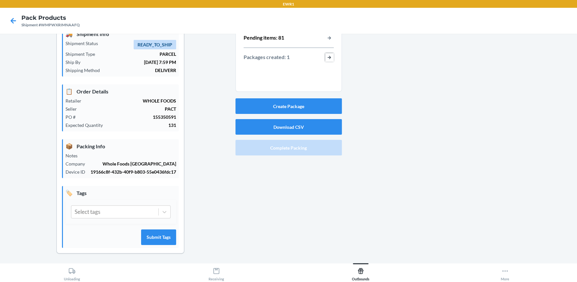
click at [325, 57] on button "button-view-packages-created" at bounding box center [329, 57] width 8 height 8
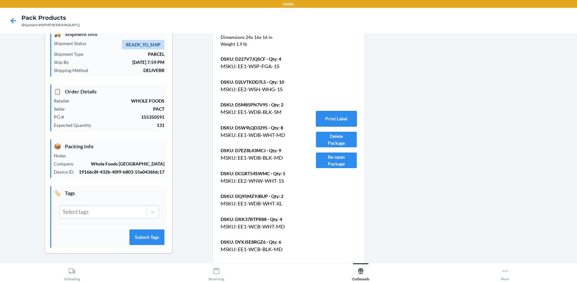
click at [338, 117] on button "Print Label" at bounding box center [336, 119] width 41 height 16
